Goal: Information Seeking & Learning: Learn about a topic

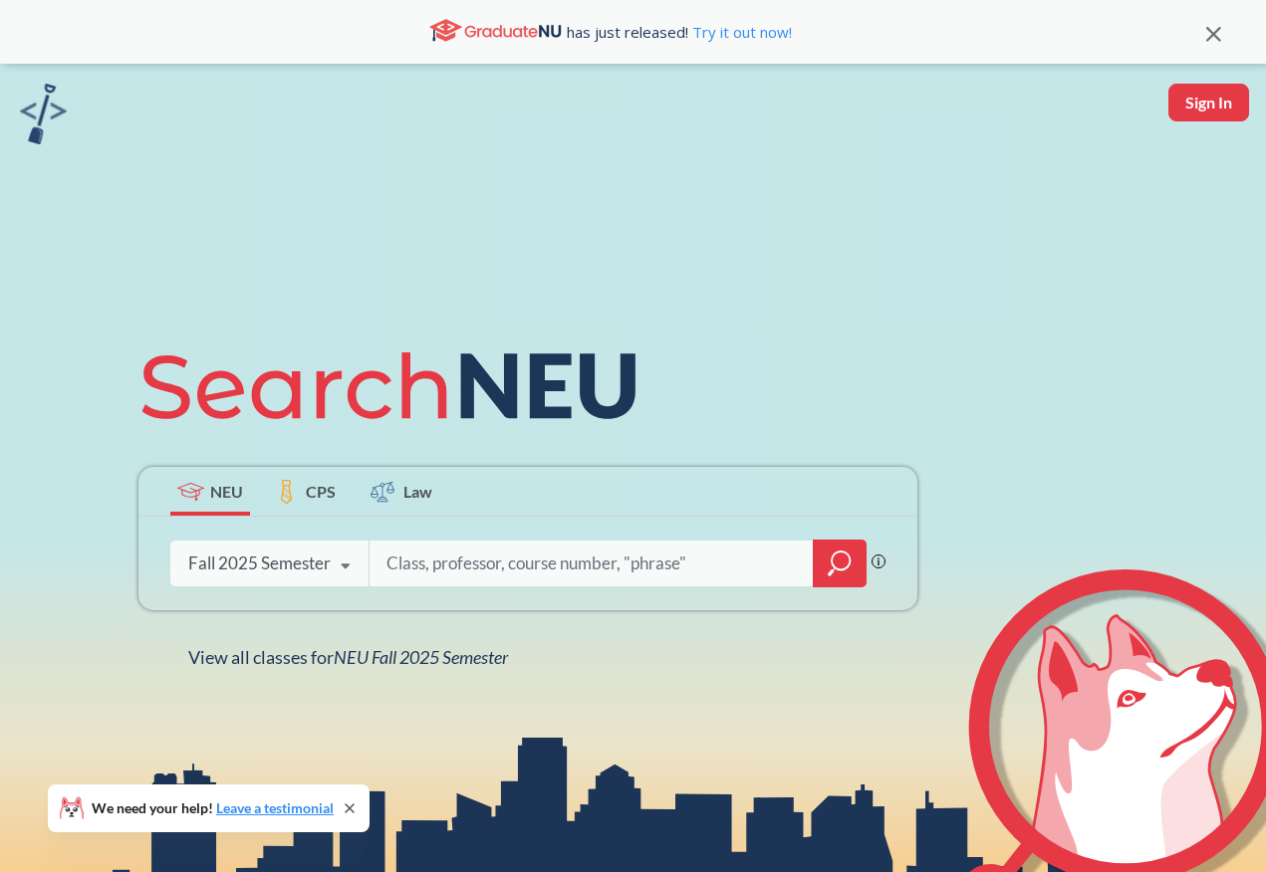
click at [572, 565] on input "search" at bounding box center [591, 564] width 414 height 42
type input "C"
type input "MATH"
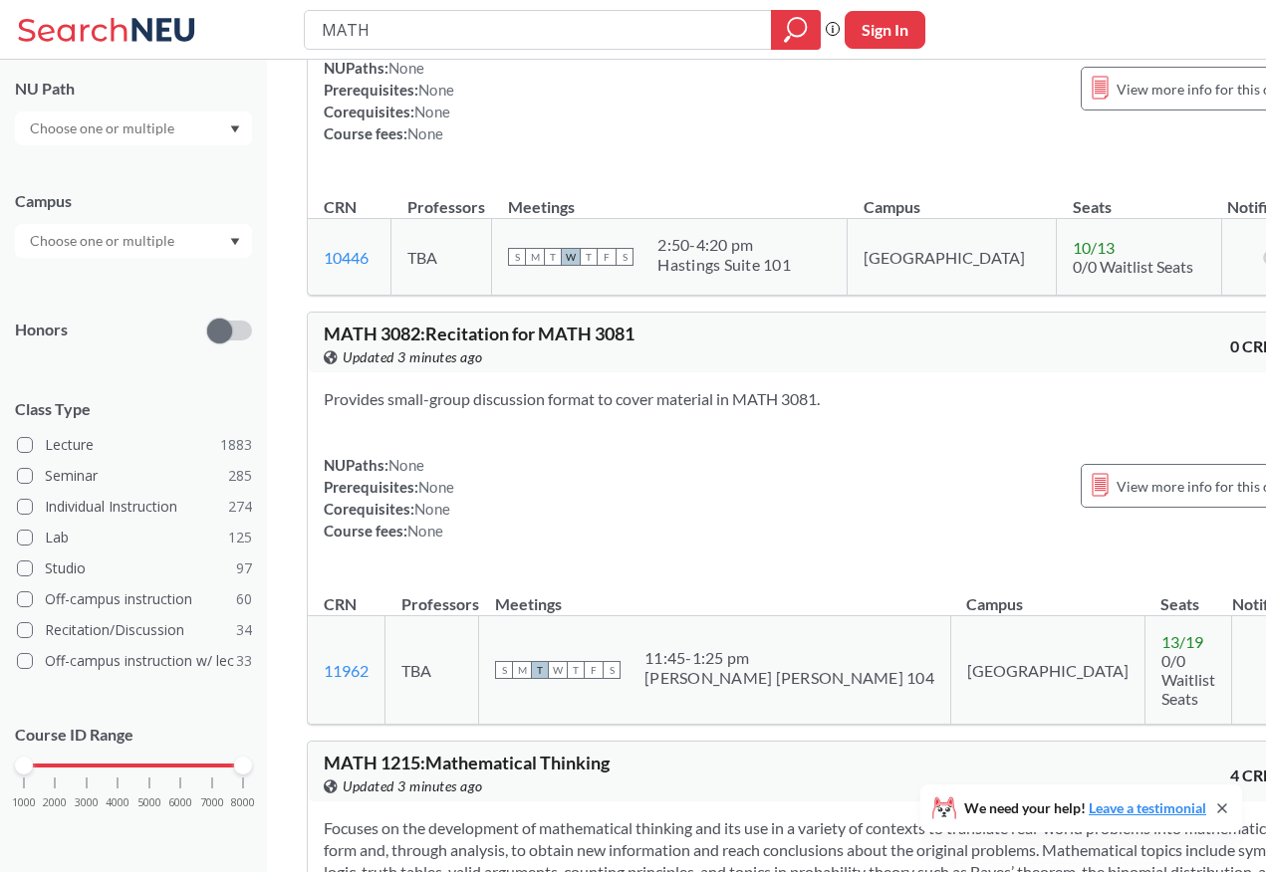
scroll to position [194, 0]
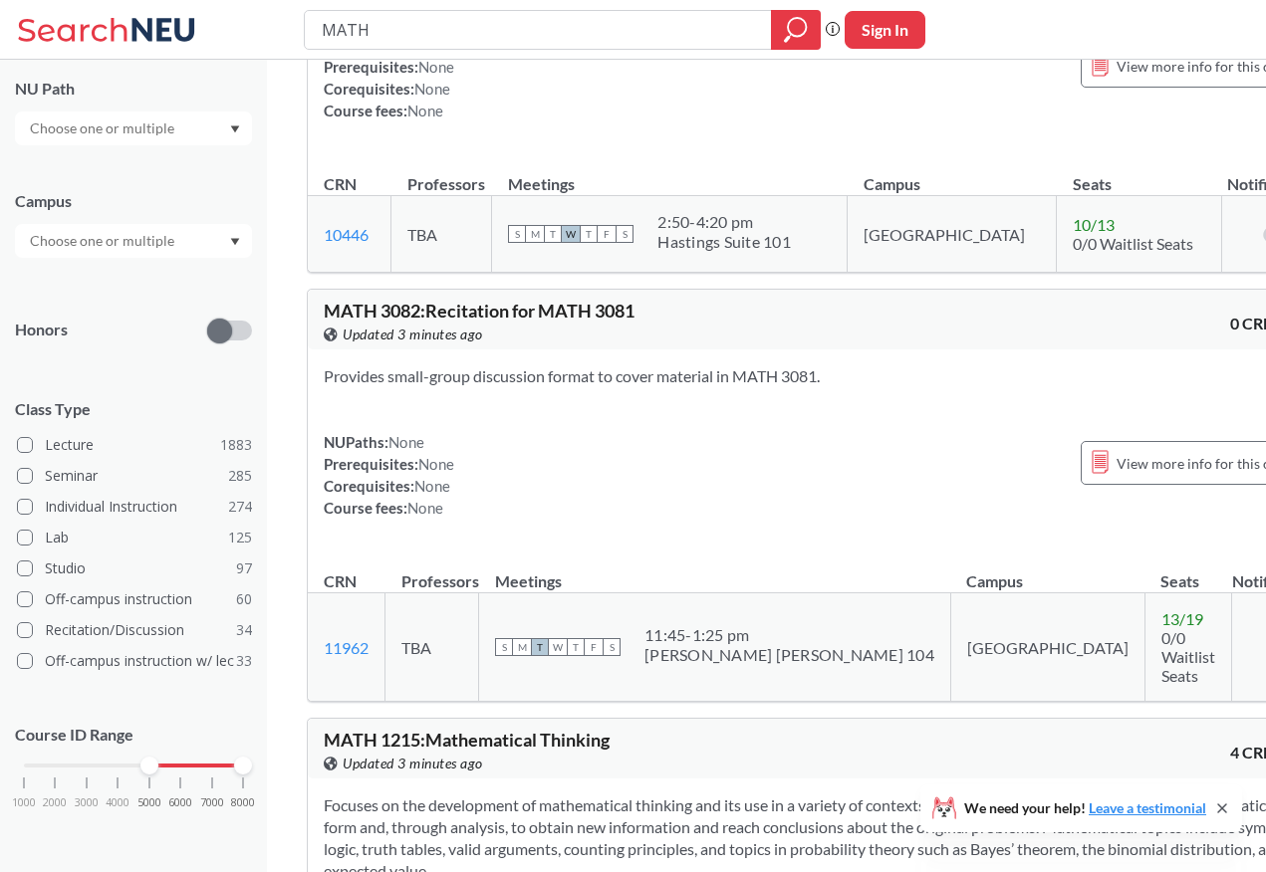
drag, startPoint x: 22, startPoint y: 766, endPoint x: 148, endPoint y: 768, distance: 126.5
click at [148, 768] on div at bounding box center [149, 766] width 18 height 18
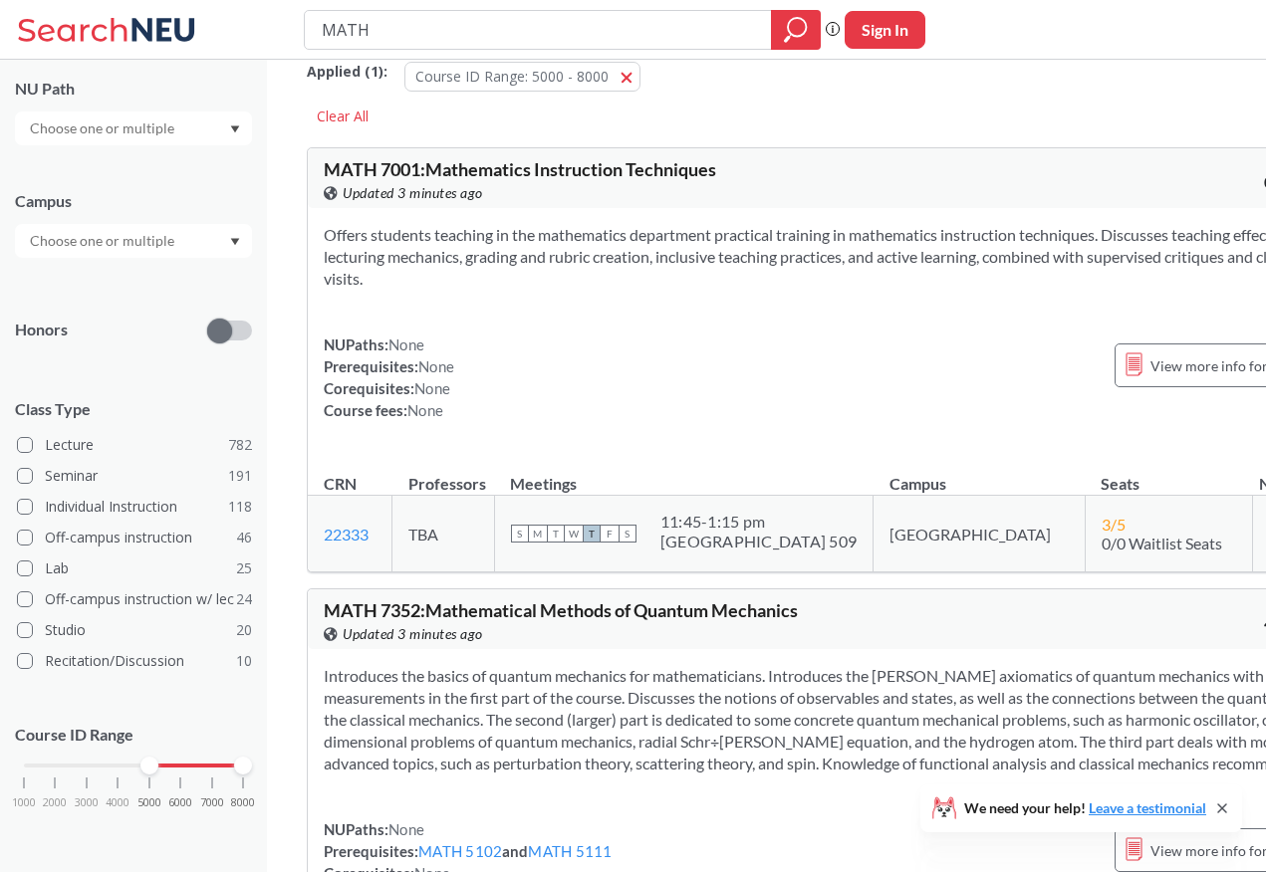
scroll to position [25, 0]
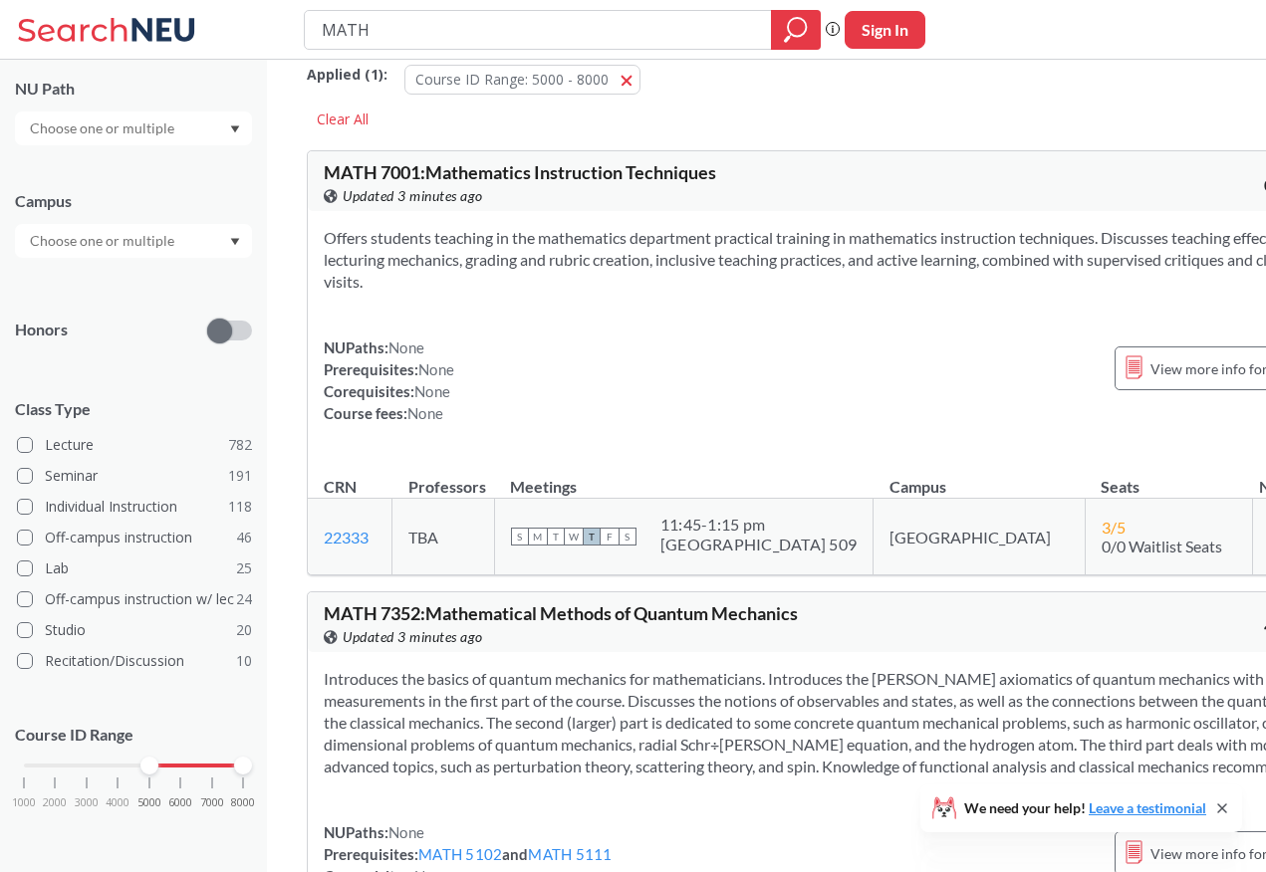
click at [135, 134] on input "text" at bounding box center [103, 129] width 167 height 24
click at [134, 120] on input "text" at bounding box center [103, 129] width 167 height 24
click at [127, 363] on div "Subject NU Path Writing Intensive ( 19 ) Capstone Experience ( 13 ) Natural/Des…" at bounding box center [133, 396] width 237 height 903
click at [128, 240] on input "text" at bounding box center [103, 241] width 167 height 24
click at [191, 80] on div "NU Path" at bounding box center [133, 89] width 237 height 22
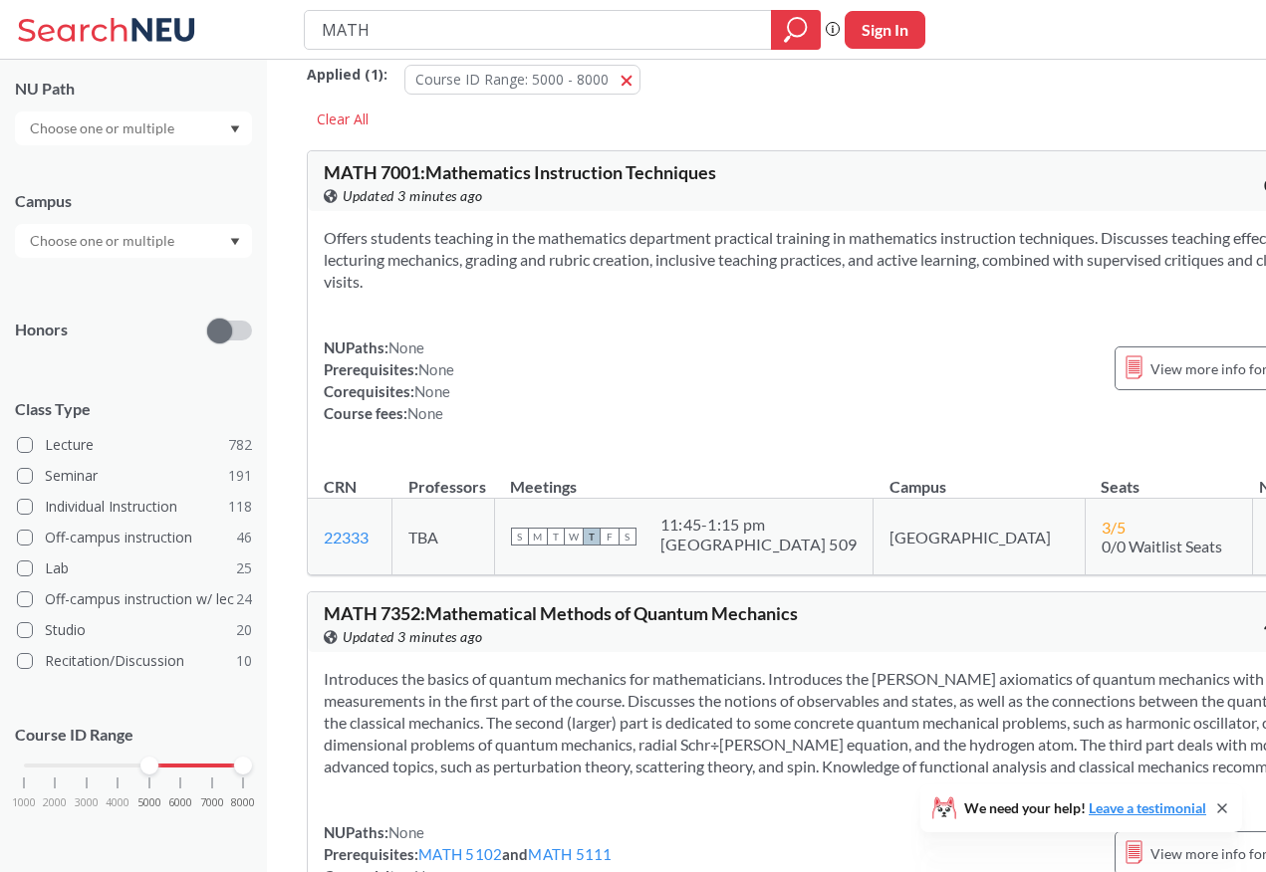
click at [138, 133] on input "text" at bounding box center [103, 129] width 167 height 24
type input "M"
click at [590, 297] on div "Offers students teaching in the mathematics department practical training in ma…" at bounding box center [833, 333] width 1050 height 245
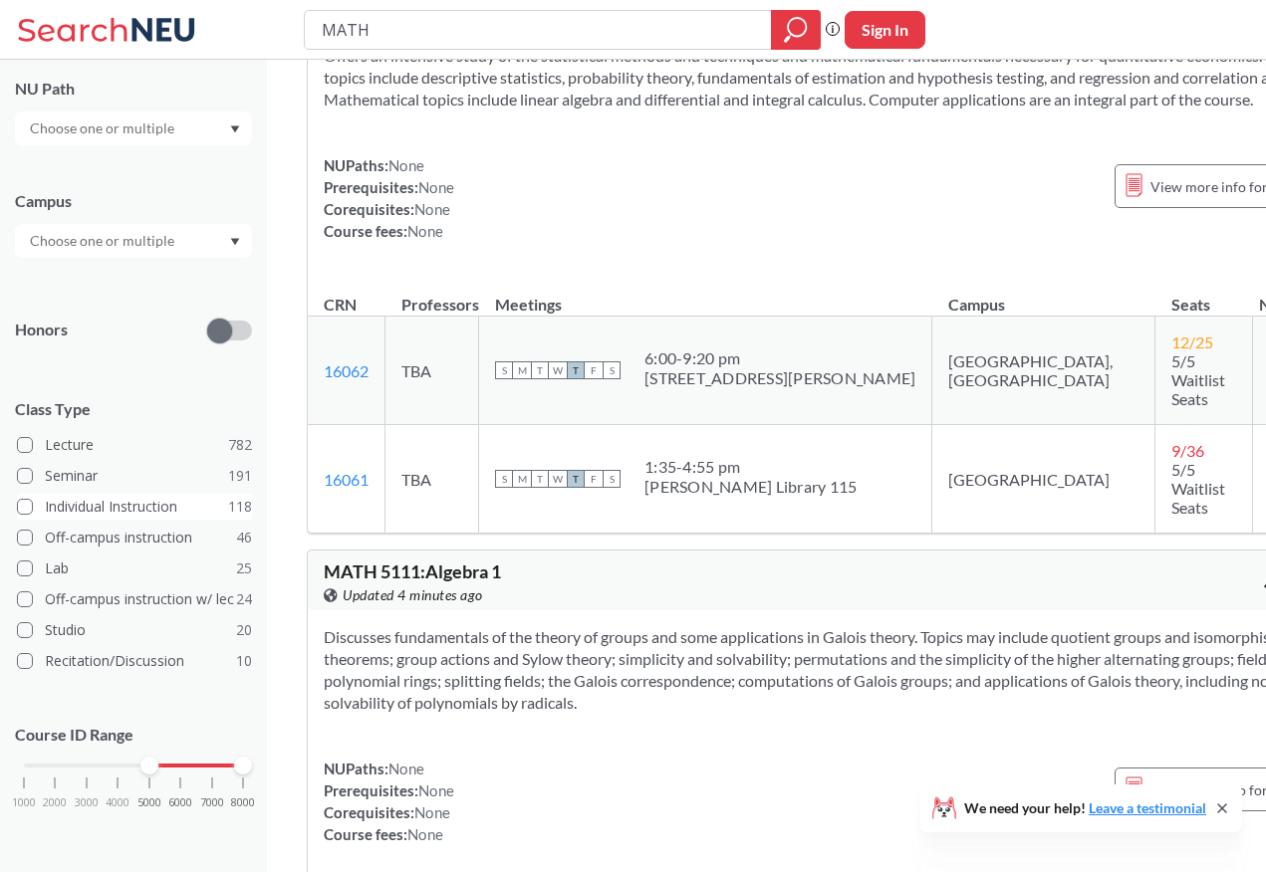
scroll to position [2203, 0]
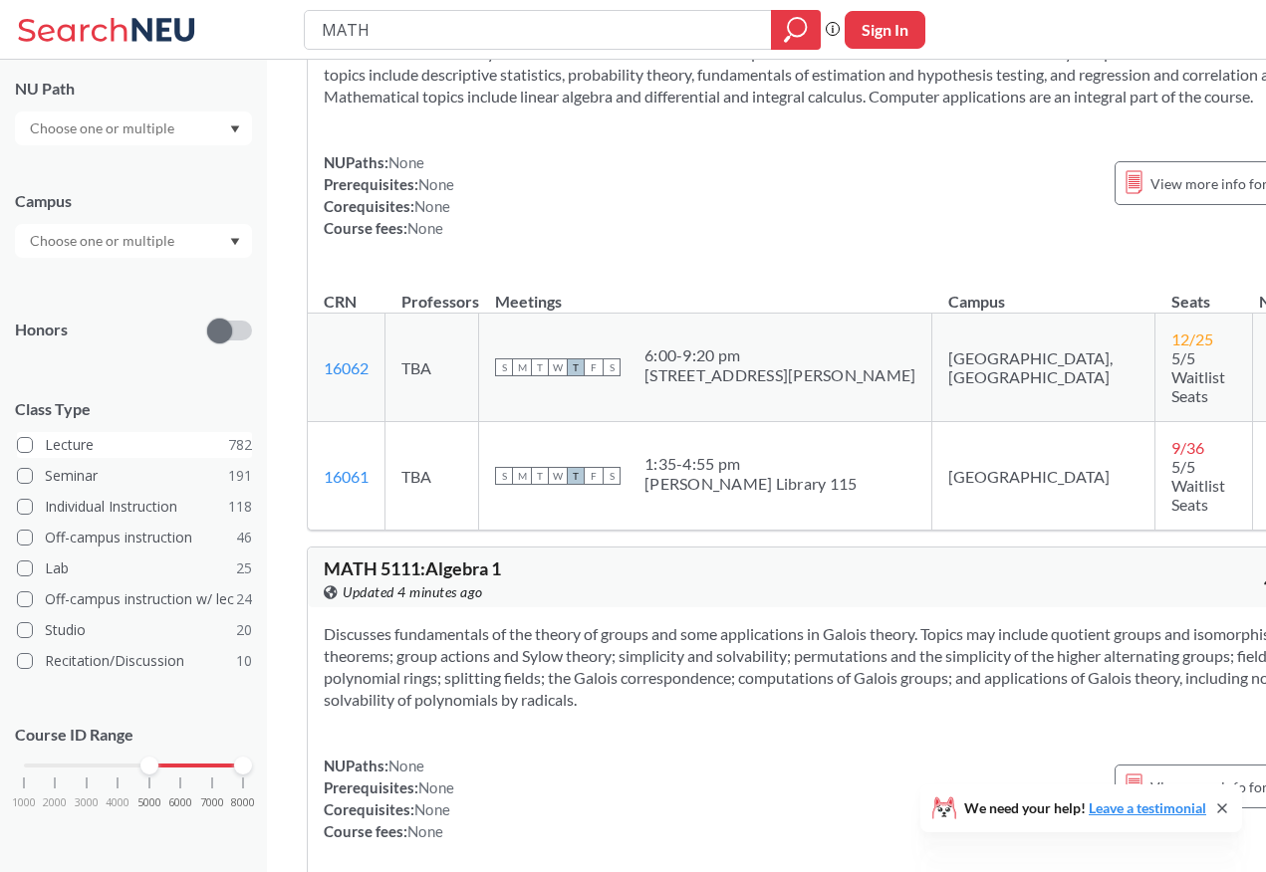
click at [25, 437] on span at bounding box center [25, 445] width 16 height 16
click at [45, 436] on input "Lecture 782" at bounding box center [53, 442] width 16 height 16
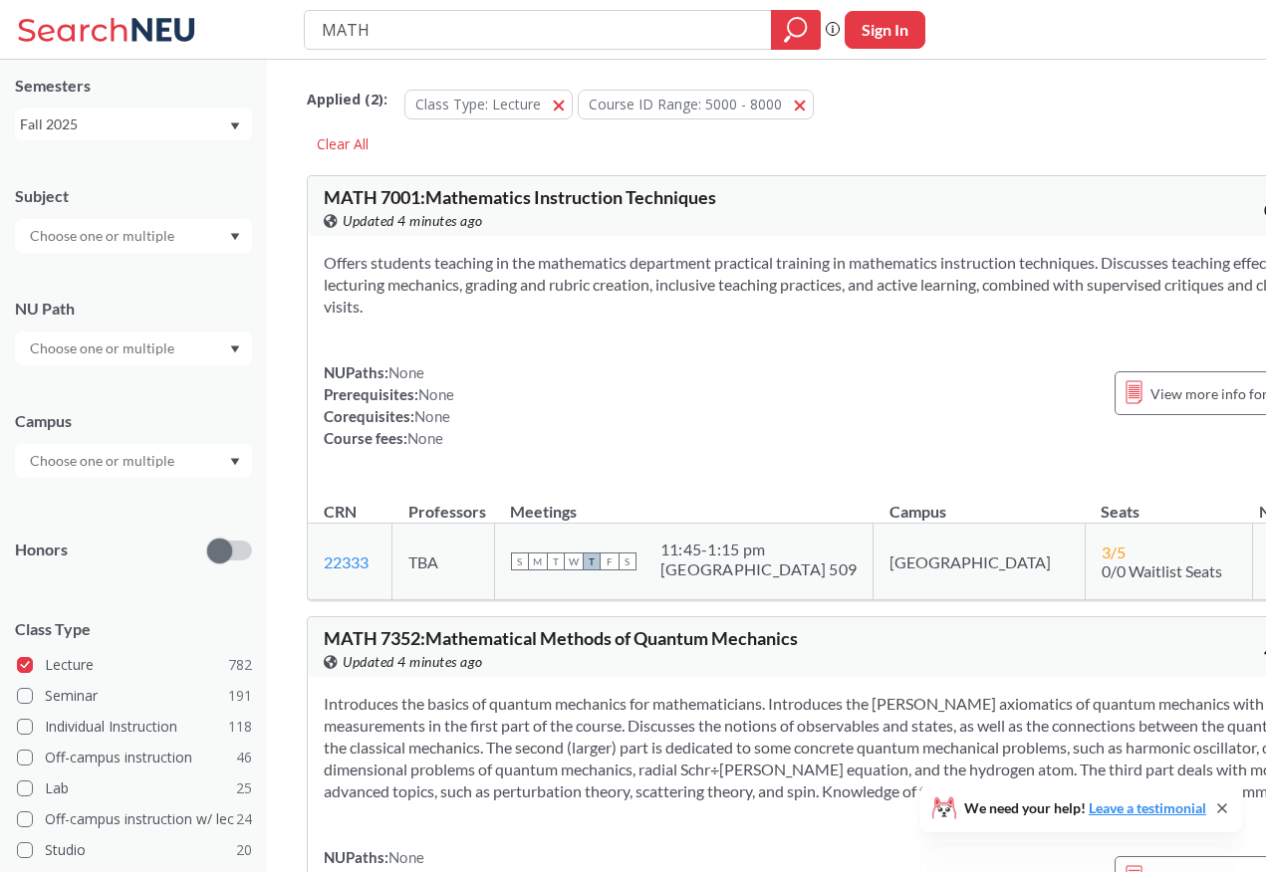
scroll to position [67, 0]
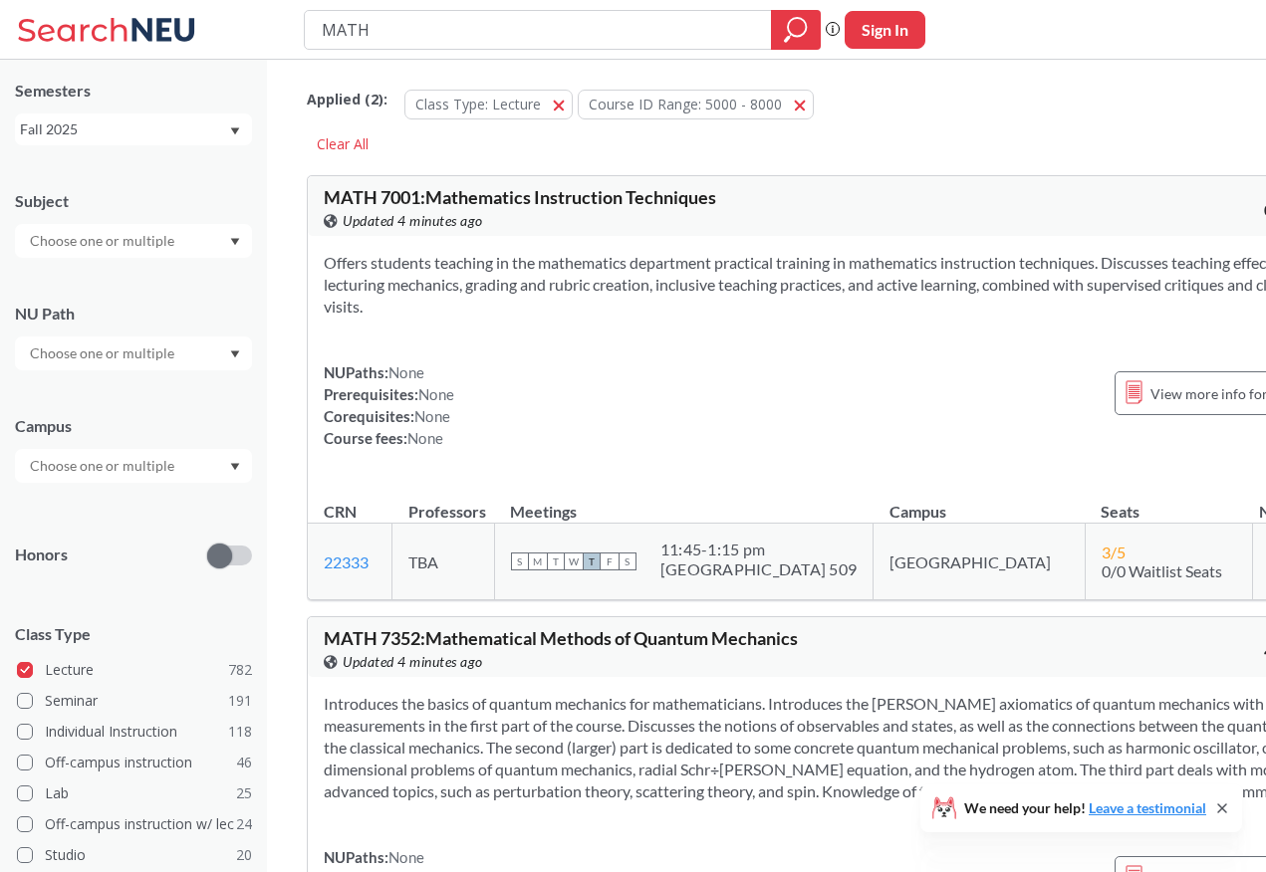
click at [136, 232] on input "text" at bounding box center [103, 241] width 167 height 24
type input "MATH"
click at [97, 273] on div "MATH ( 22 )" at bounding box center [138, 276] width 225 height 22
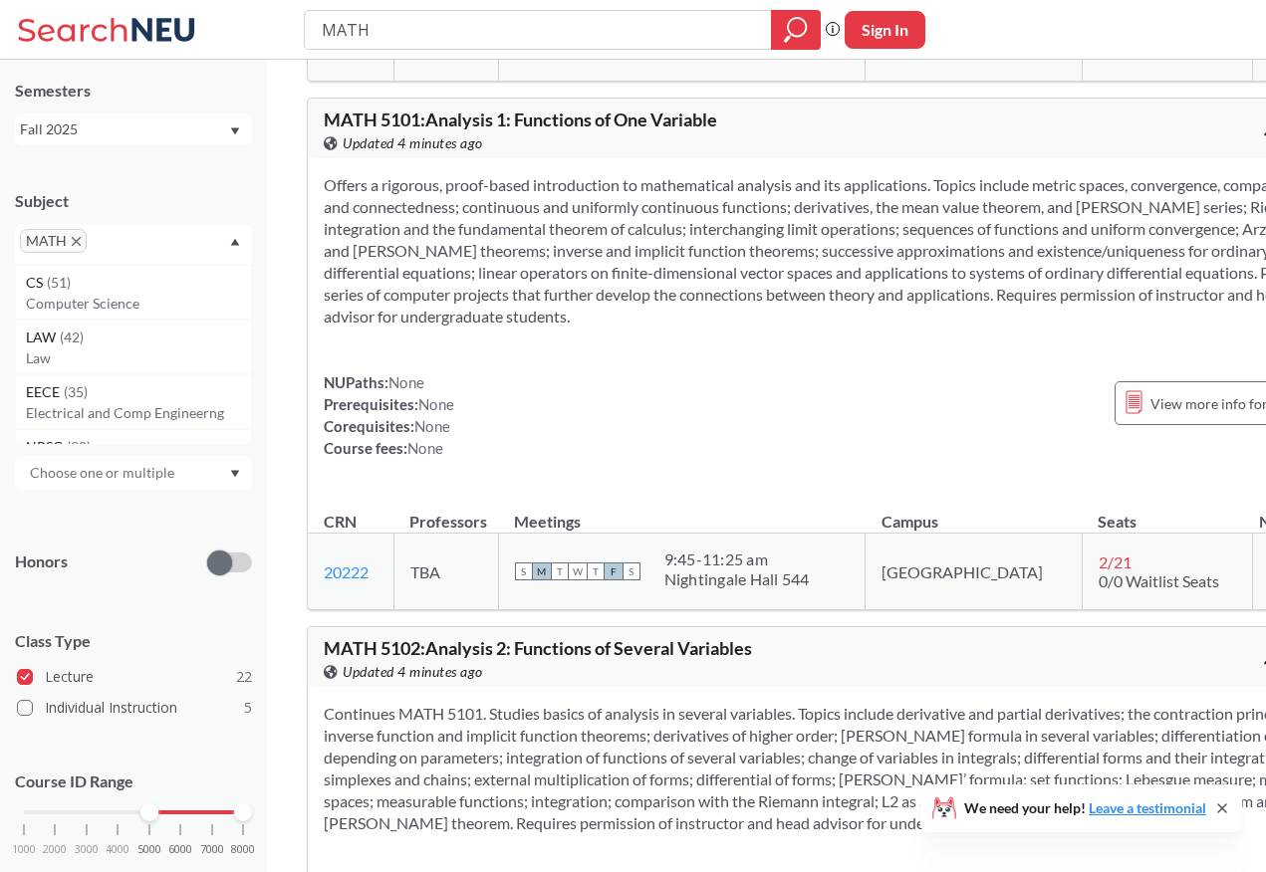
scroll to position [4360, 0]
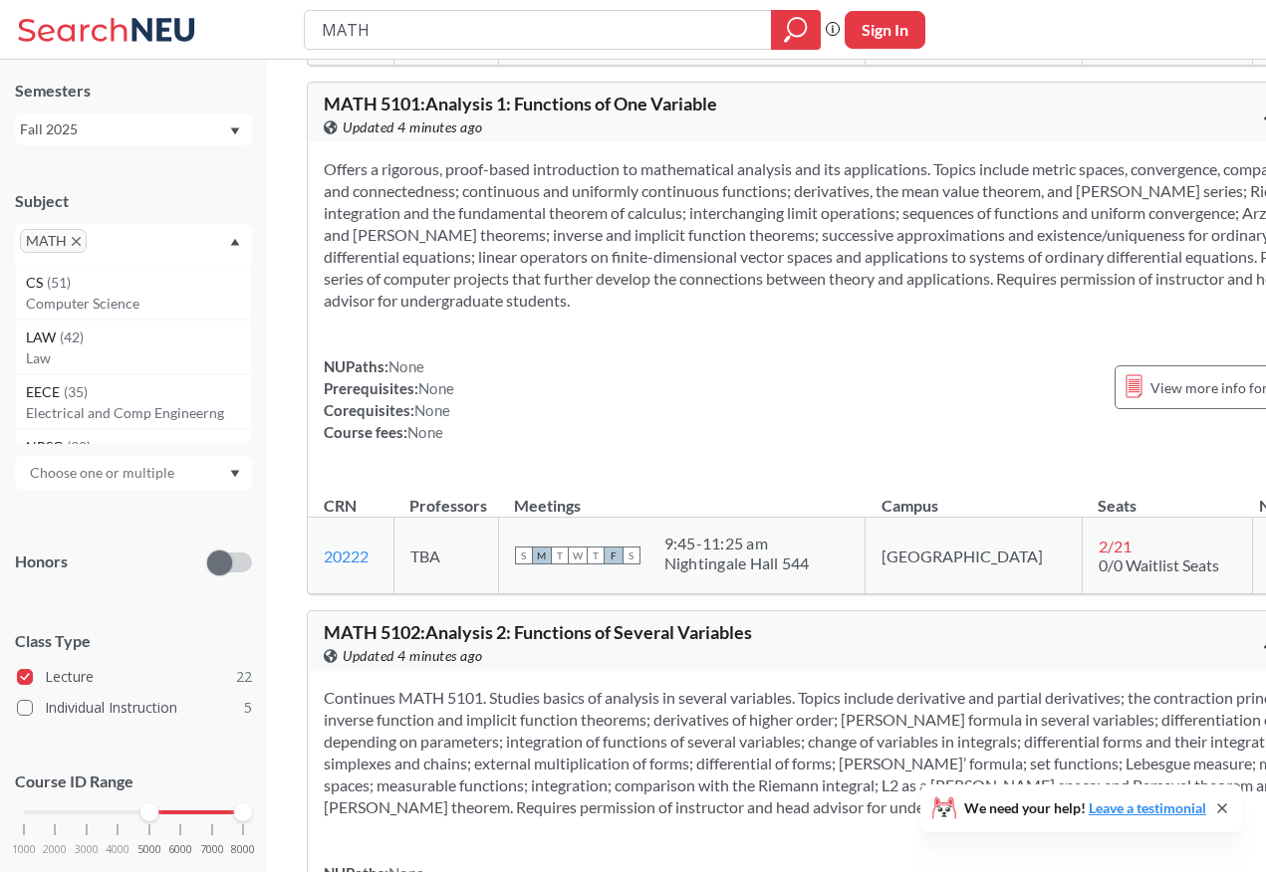
click at [674, 475] on div "Offers a rigorous, proof-based introduction to mathematical analysis and its ap…" at bounding box center [833, 308] width 1050 height 333
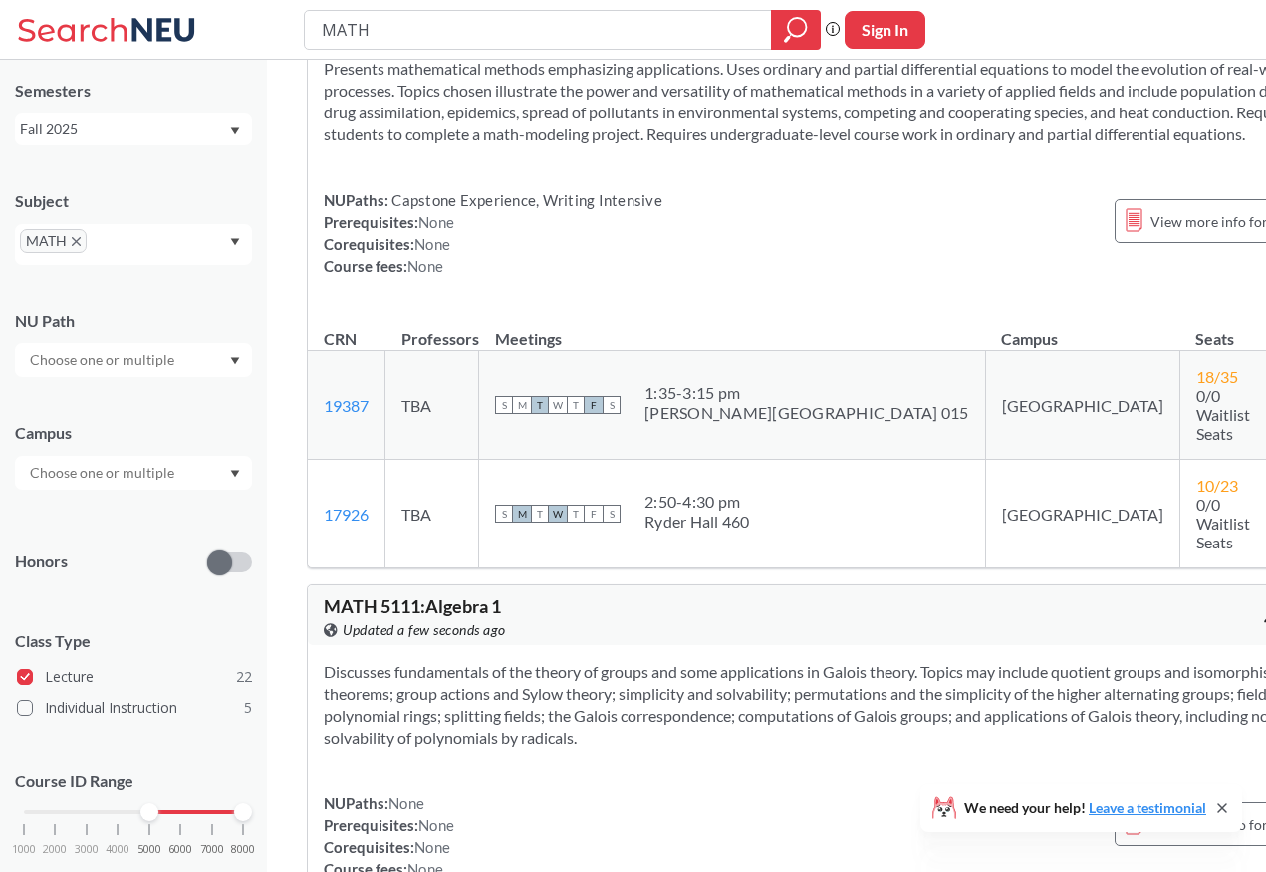
scroll to position [0, 0]
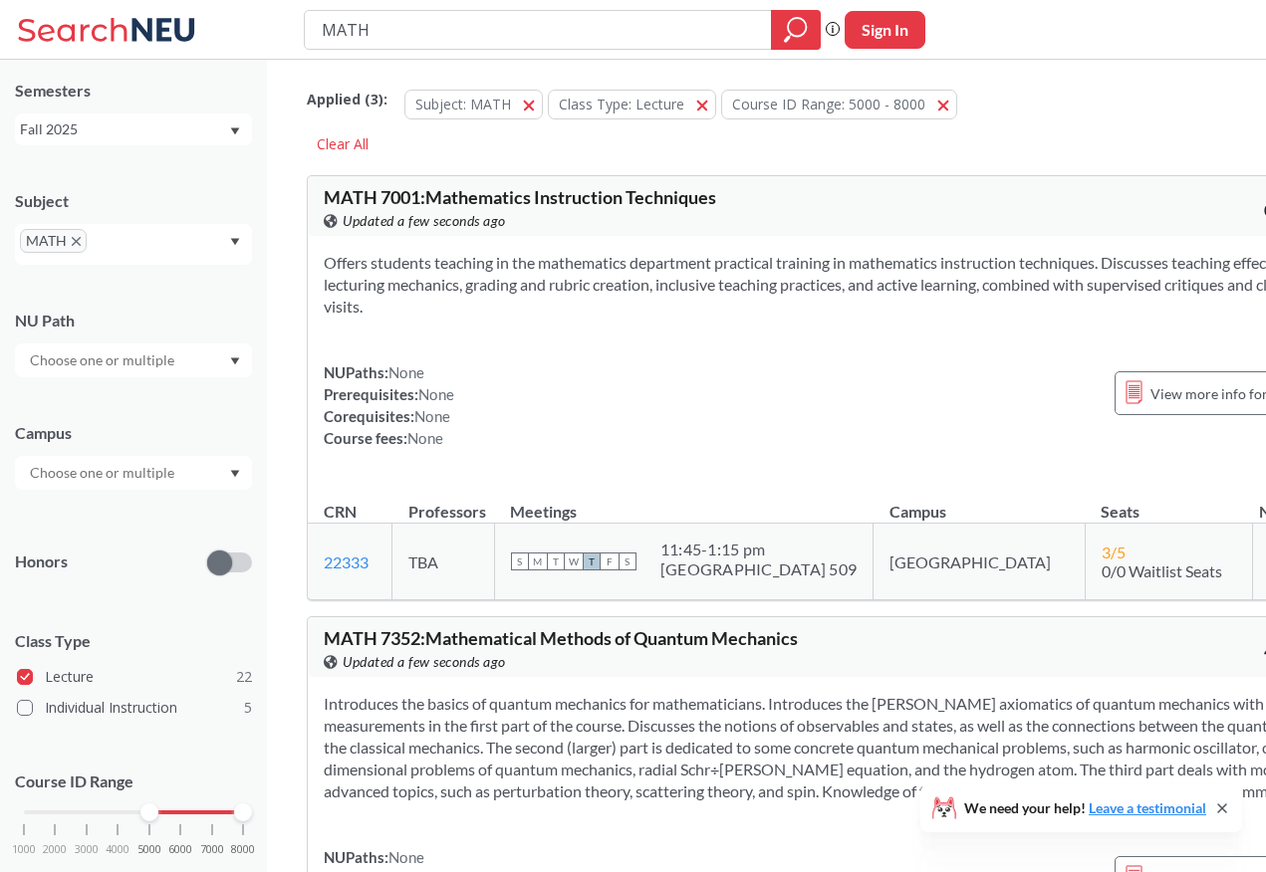
click at [650, 329] on div "Offers students teaching in the mathematics department practical training in ma…" at bounding box center [833, 358] width 1050 height 245
click at [356, 559] on link "22333" at bounding box center [346, 562] width 45 height 19
